Goal: Transaction & Acquisition: Purchase product/service

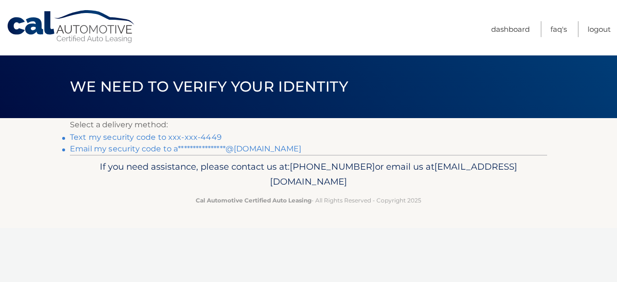
click at [185, 140] on link "Text my security code to xxx-xxx-4449" at bounding box center [146, 137] width 152 height 9
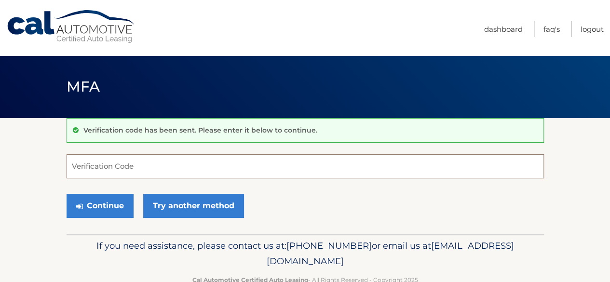
click at [112, 166] on input "Verification Code" at bounding box center [305, 166] width 477 height 24
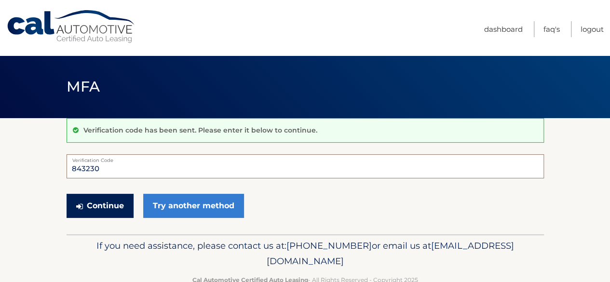
type input "843230"
click at [85, 209] on button "Continue" at bounding box center [100, 206] width 67 height 24
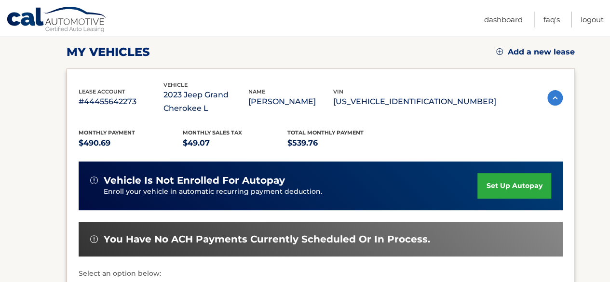
scroll to position [253, 0]
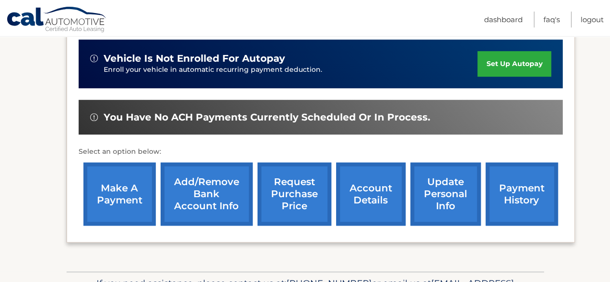
click at [123, 203] on link "make a payment" at bounding box center [119, 193] width 72 height 63
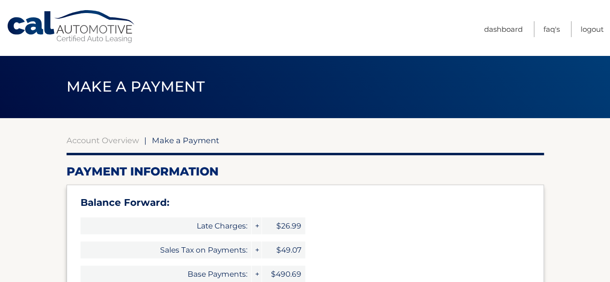
type input "1106.51"
select select "MDU2YTIxYTUtODI4OC00MDI3LTlmOTctYzk5NTdiNGNhYmFj"
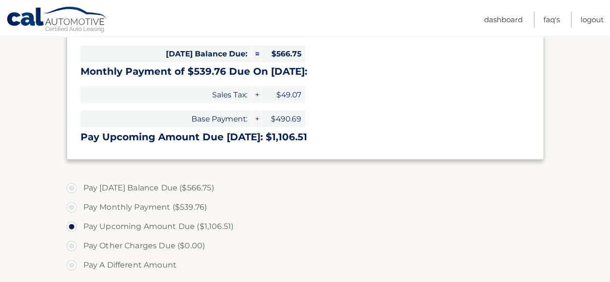
scroll to position [254, 0]
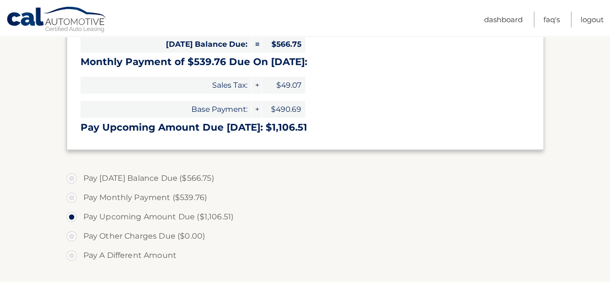
click at [73, 179] on label "Pay Today's Balance Due ($566.75)" at bounding box center [305, 178] width 477 height 19
click at [73, 179] on input "Pay Today's Balance Due ($566.75)" at bounding box center [75, 176] width 10 height 15
radio input "true"
type input "566.75"
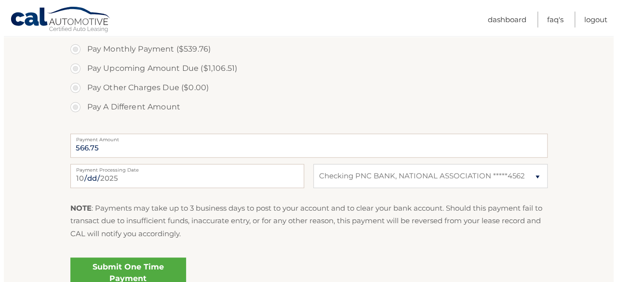
scroll to position [495, 0]
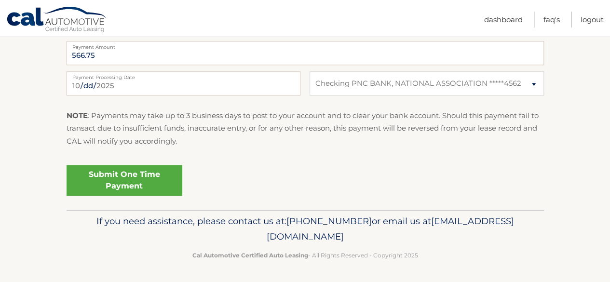
click at [139, 179] on link "Submit One Time Payment" at bounding box center [125, 180] width 116 height 31
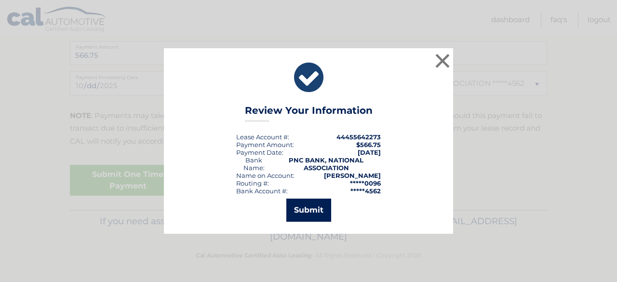
click at [308, 213] on button "Submit" at bounding box center [308, 210] width 45 height 23
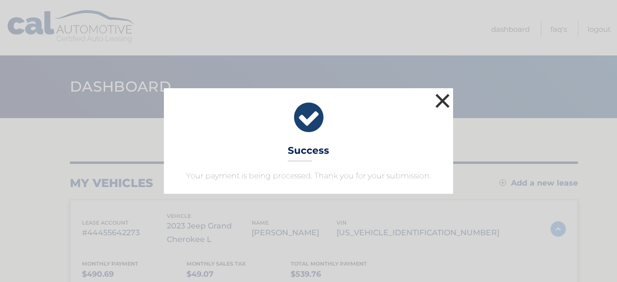
click at [448, 98] on button "×" at bounding box center [442, 100] width 19 height 19
